Goal: Task Accomplishment & Management: Use online tool/utility

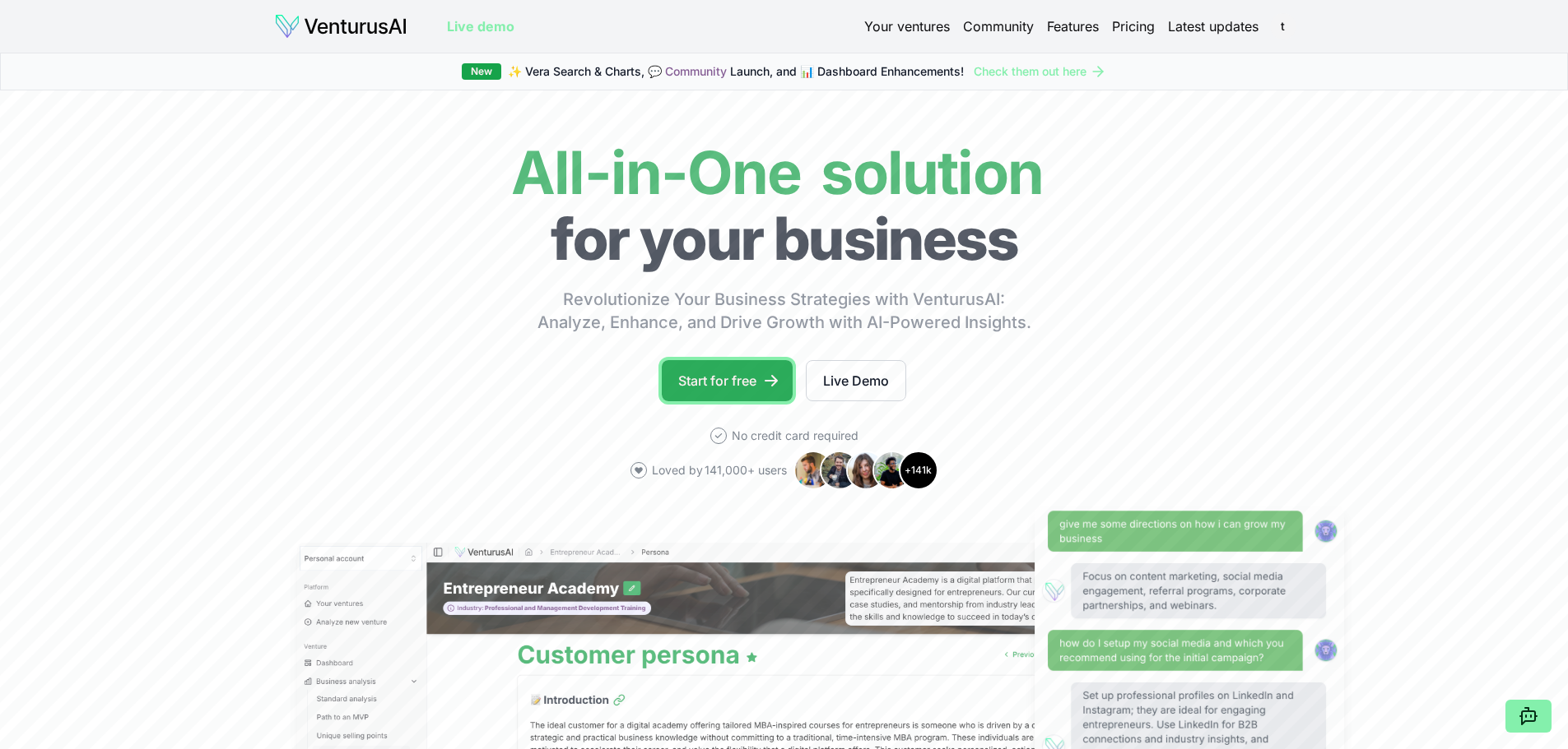
click at [739, 382] on link "Start for free" at bounding box center [727, 380] width 131 height 41
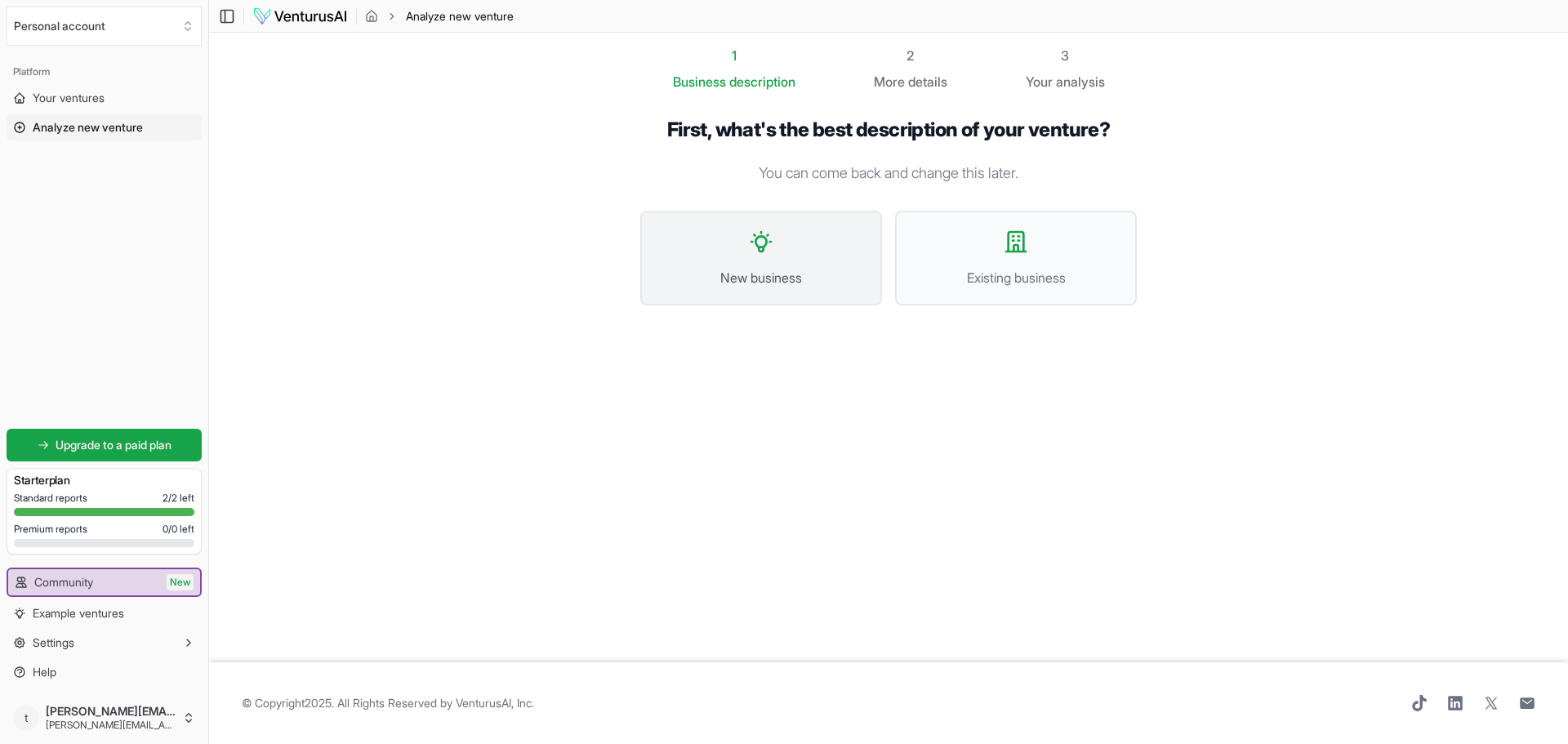
click at [799, 255] on button "New business" at bounding box center [761, 258] width 242 height 95
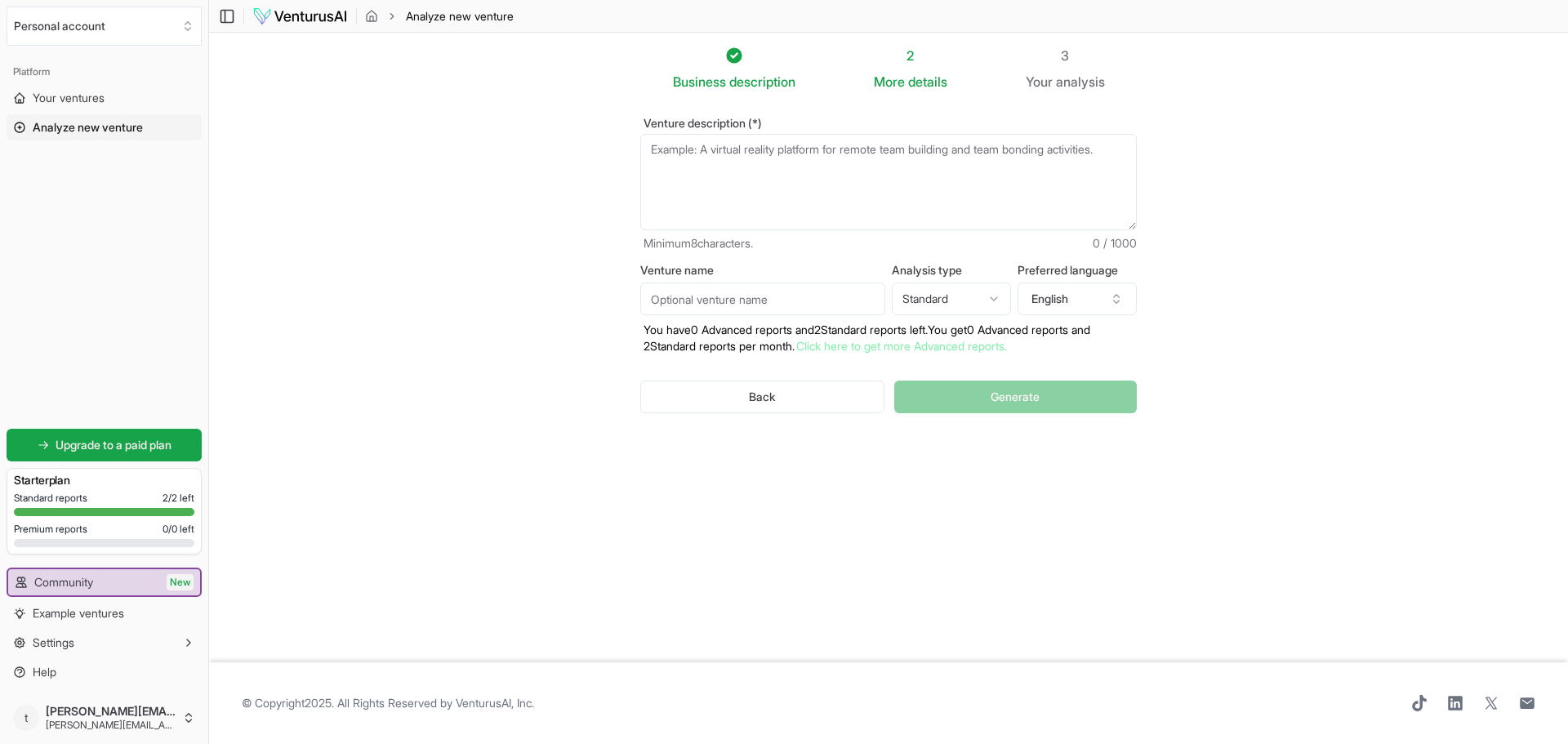
click at [704, 154] on textarea "Venture description (*)" at bounding box center [888, 181] width 497 height 96
click at [676, 144] on textarea "vorrei" at bounding box center [888, 181] width 497 height 96
type textarea "vorre afittare in [GEOGRAPHIC_DATA] valigie di lusso, per esempio di Gucci, [PE…"
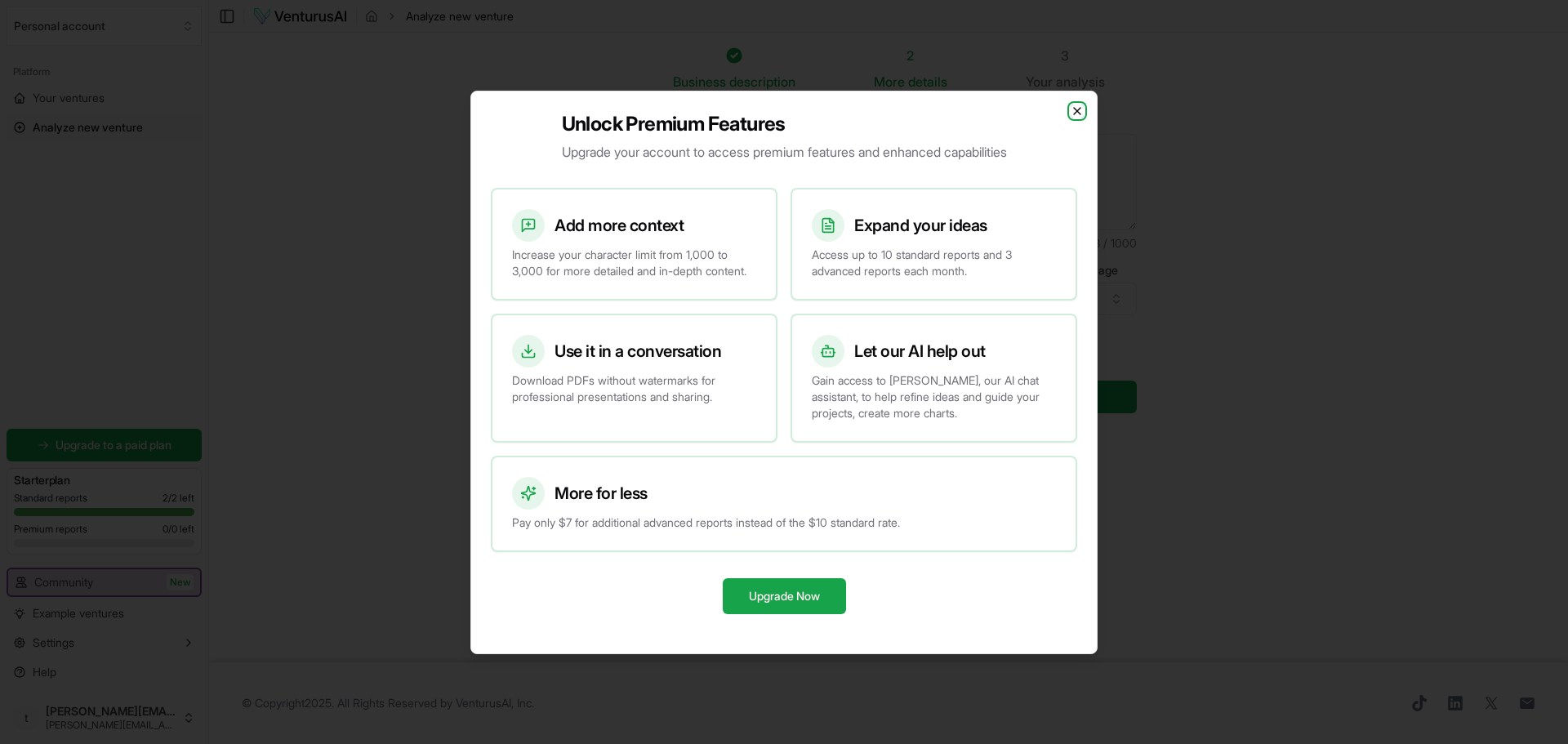
click at [1077, 108] on icon "button" at bounding box center [1077, 111] width 6 height 6
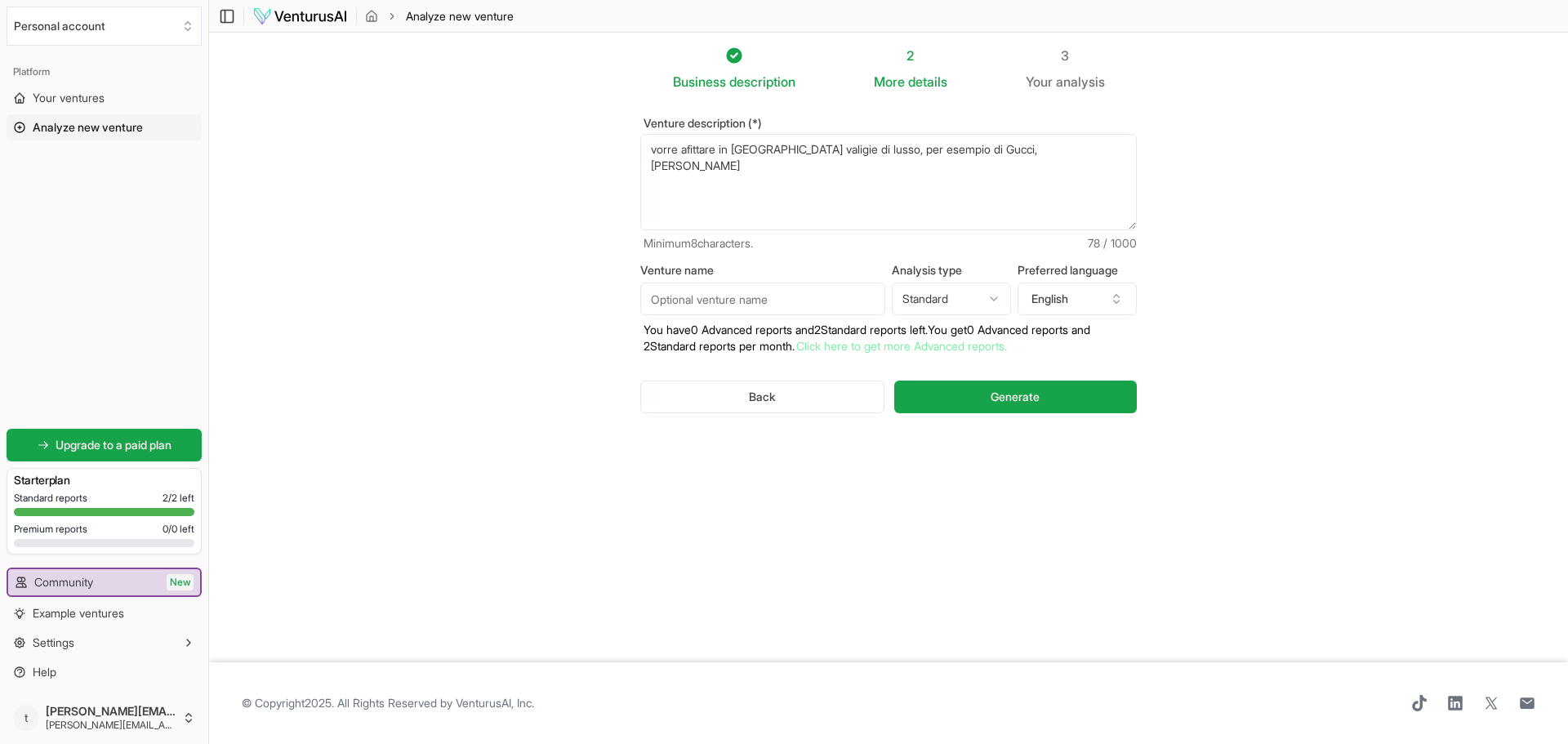
click at [1071, 151] on textarea "vorre afittare in [GEOGRAPHIC_DATA] valigie di lusso, per esempio di Gucci, [PE…" at bounding box center [888, 181] width 497 height 96
type textarea "vorre afittare in [GEOGRAPHIC_DATA] valigie di lusso, per esempio di Gucci, [PE…"
click at [1040, 296] on button "English" at bounding box center [1077, 299] width 119 height 33
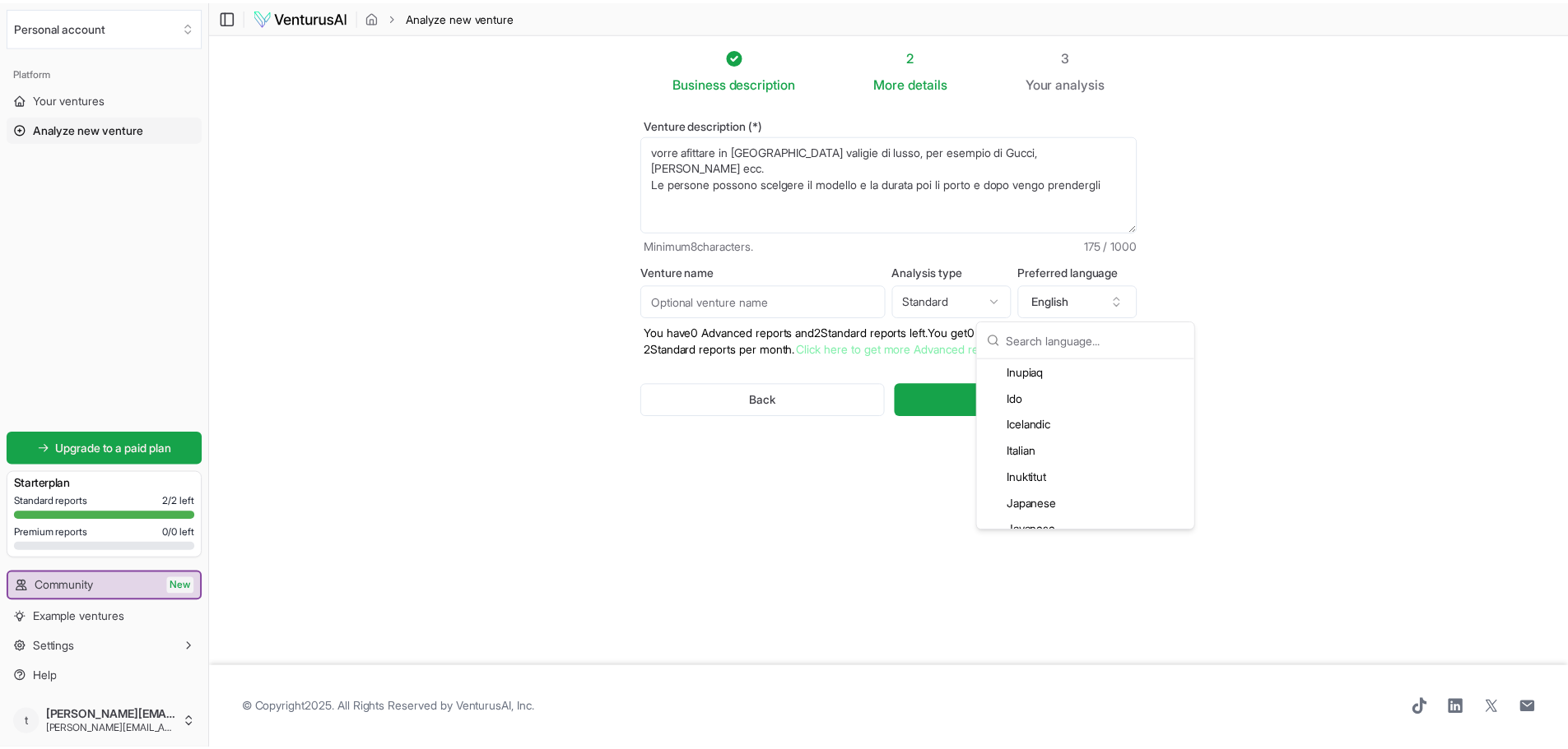
scroll to position [1809, 0]
click at [1010, 428] on div "Italian" at bounding box center [1093, 434] width 212 height 27
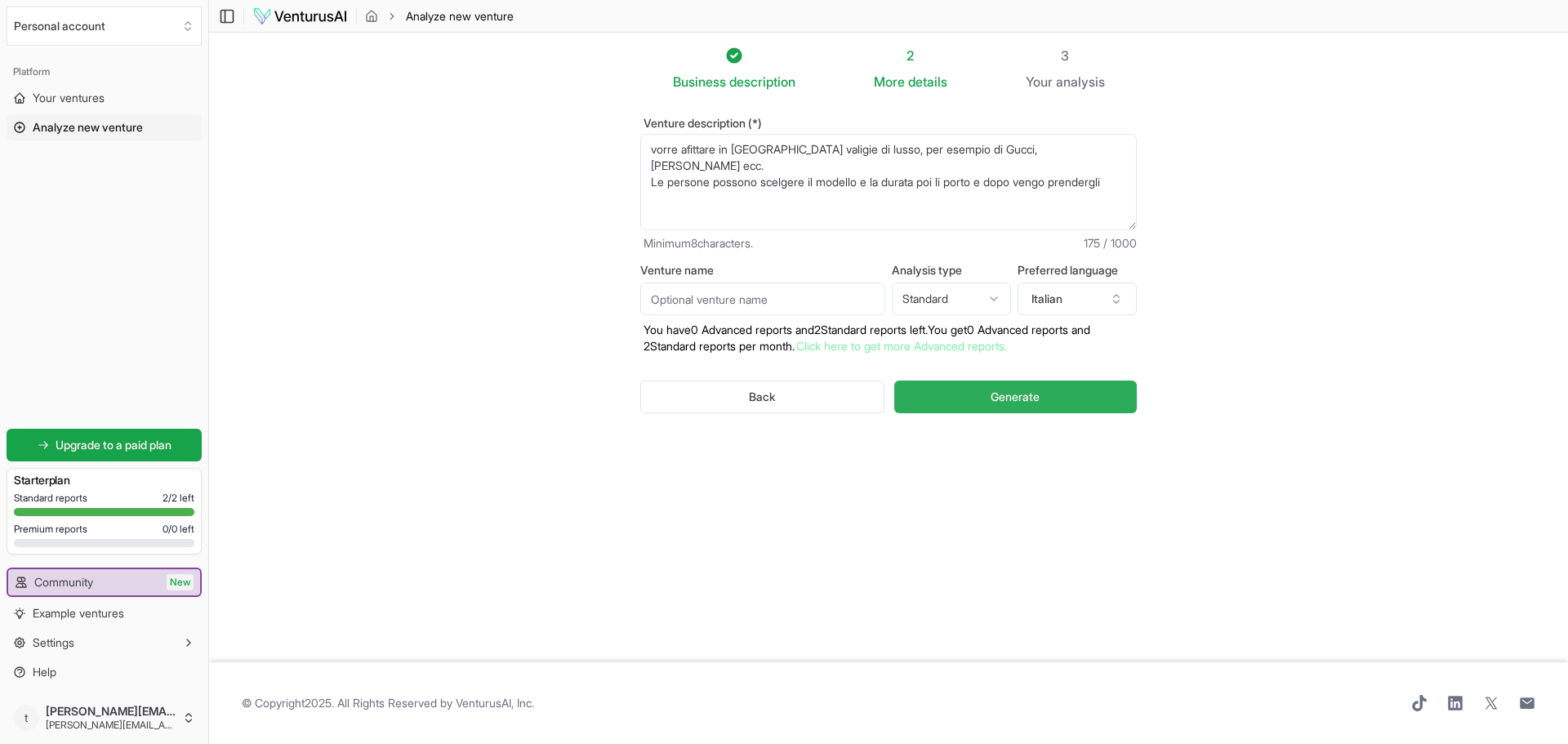
click at [1027, 395] on span "Generate" at bounding box center [1015, 397] width 49 height 16
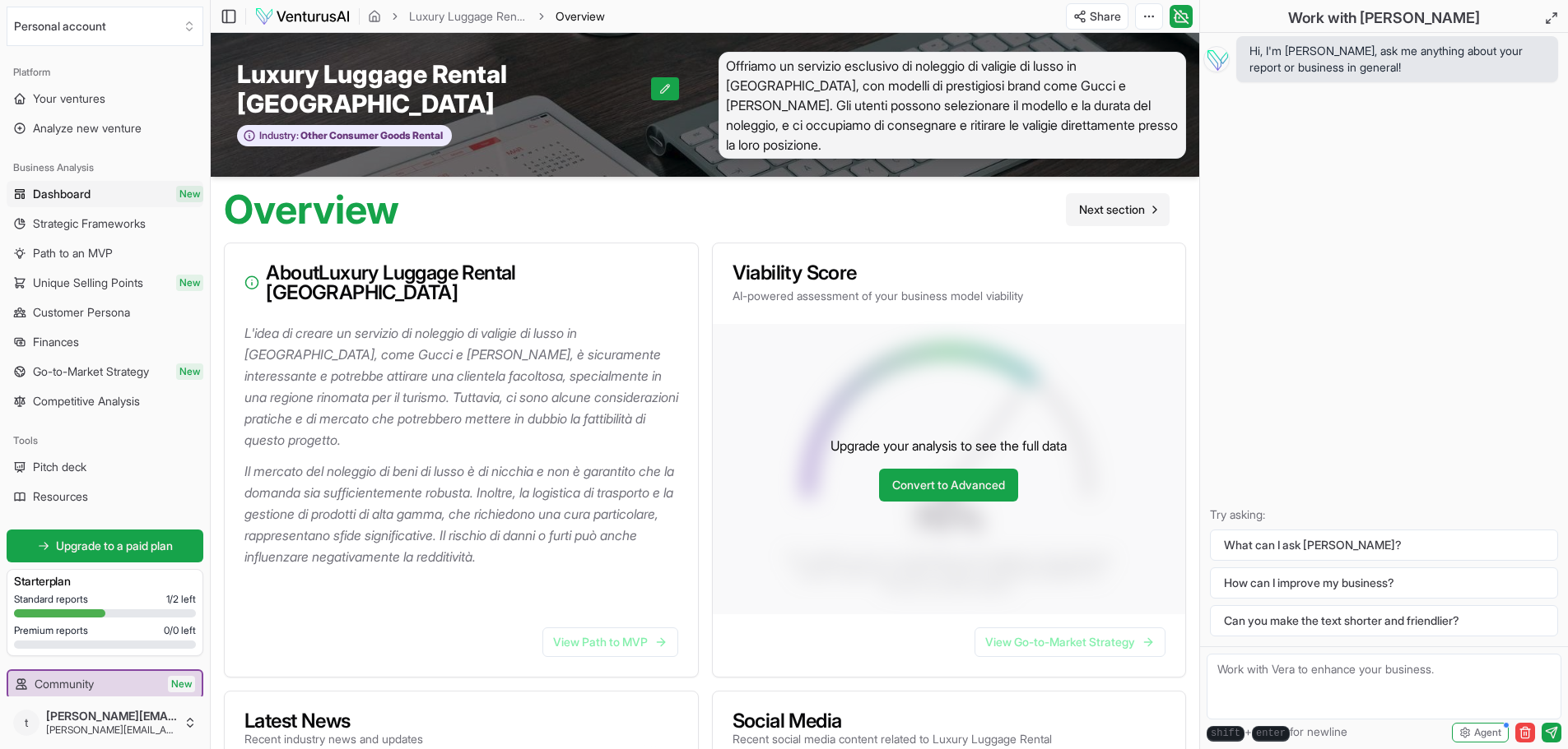
click at [1093, 202] on span "Next section" at bounding box center [1111, 210] width 65 height 17
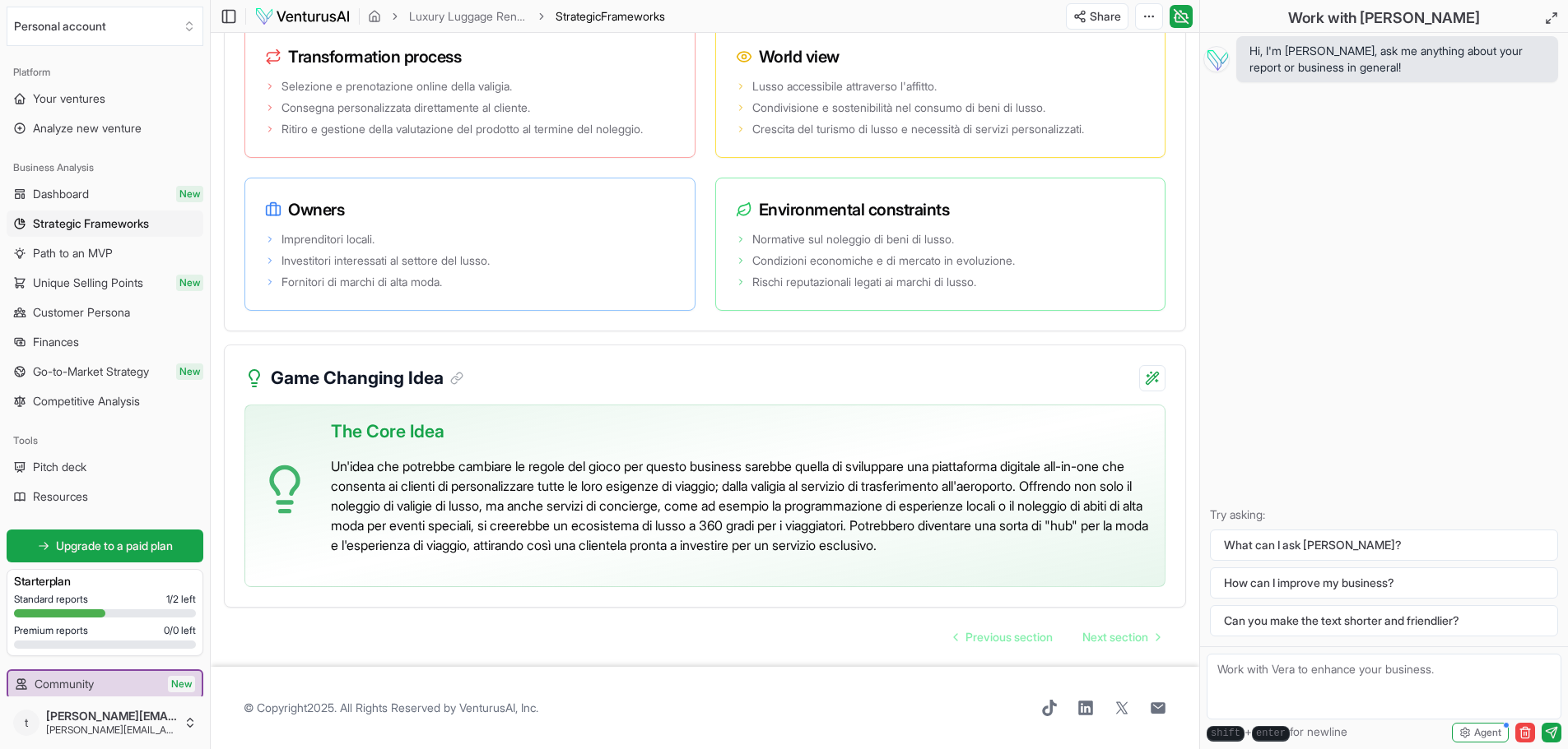
scroll to position [3056, 0]
drag, startPoint x: 881, startPoint y: 442, endPoint x: 1124, endPoint y: 448, distance: 243.1
click at [1124, 456] on p "Un'idea che potrebbe cambiare le regole del gioco per questo business sarebbe q…" at bounding box center [741, 505] width 820 height 99
click at [525, 599] on div "The Core Idea Un'idea che potrebbe cambiare le regole del gioco per questo busi…" at bounding box center [705, 506] width 961 height 203
click at [1100, 634] on span "Next section" at bounding box center [1114, 638] width 65 height 17
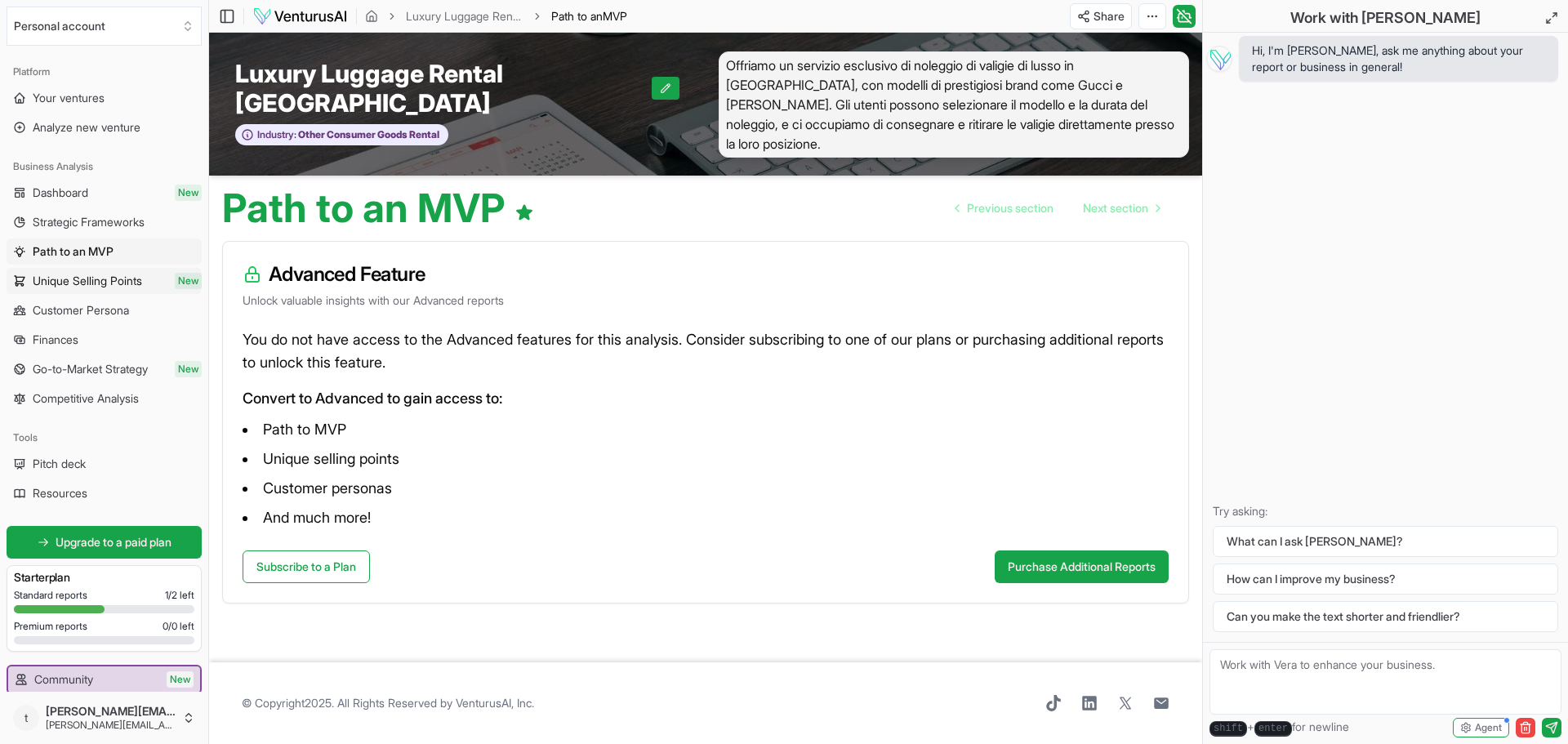
click at [59, 280] on span "Unique Selling Points" at bounding box center [88, 281] width 110 height 16
click at [59, 340] on span "Finances" at bounding box center [56, 340] width 46 height 16
click at [54, 372] on span "Go-to-Market Strategy" at bounding box center [91, 370] width 115 height 16
